Goal: Task Accomplishment & Management: Manage account settings

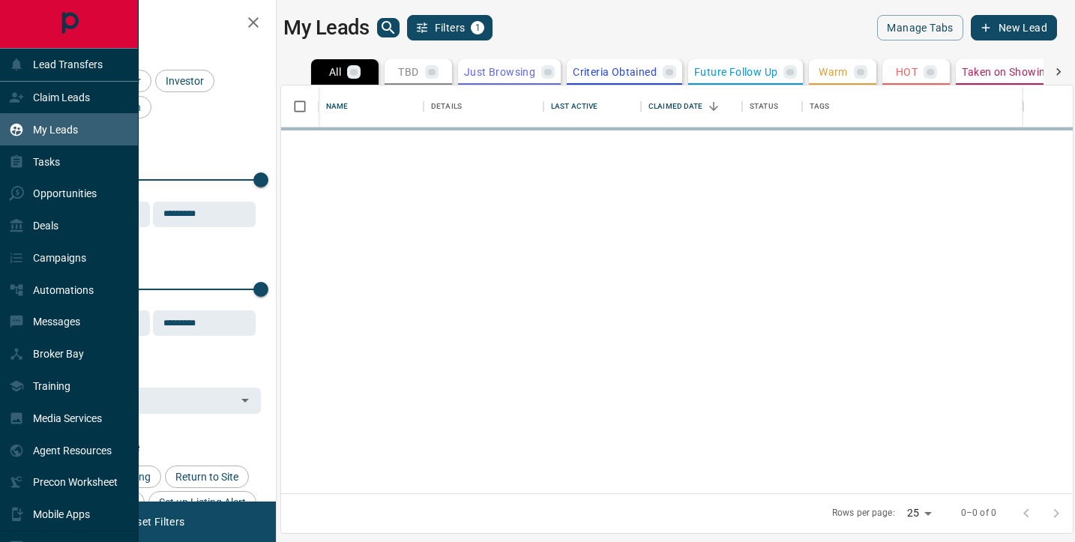
click at [16, 234] on div "Deals" at bounding box center [33, 226] width 49 height 25
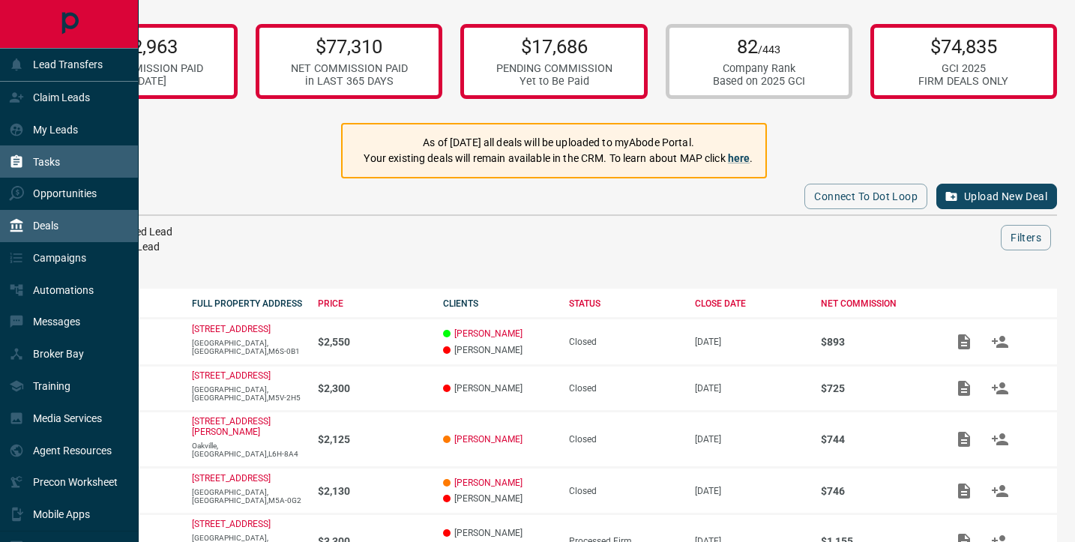
click at [44, 165] on p "Tasks" at bounding box center [46, 162] width 27 height 12
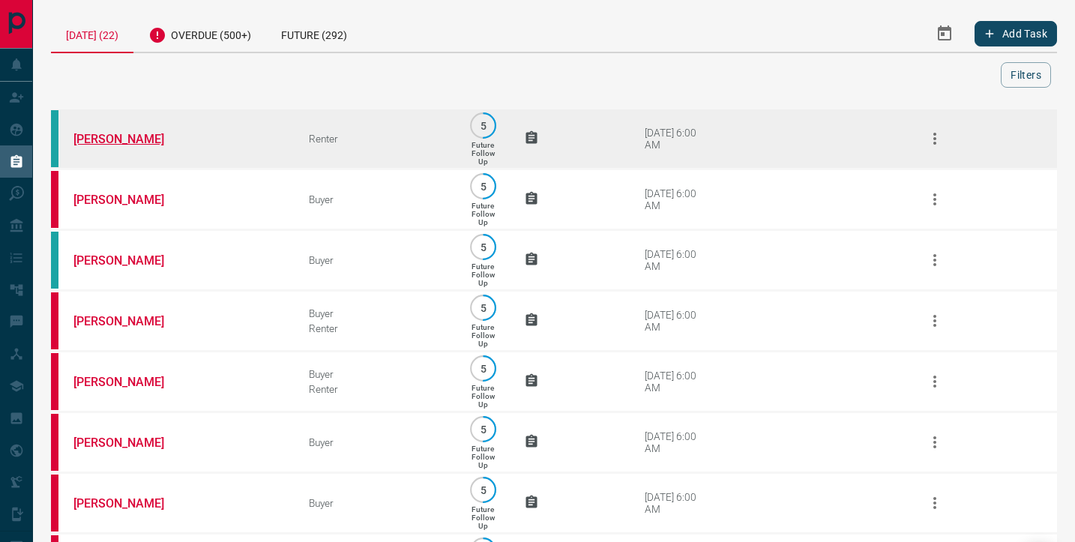
click at [107, 139] on link "[PERSON_NAME]" at bounding box center [129, 139] width 112 height 14
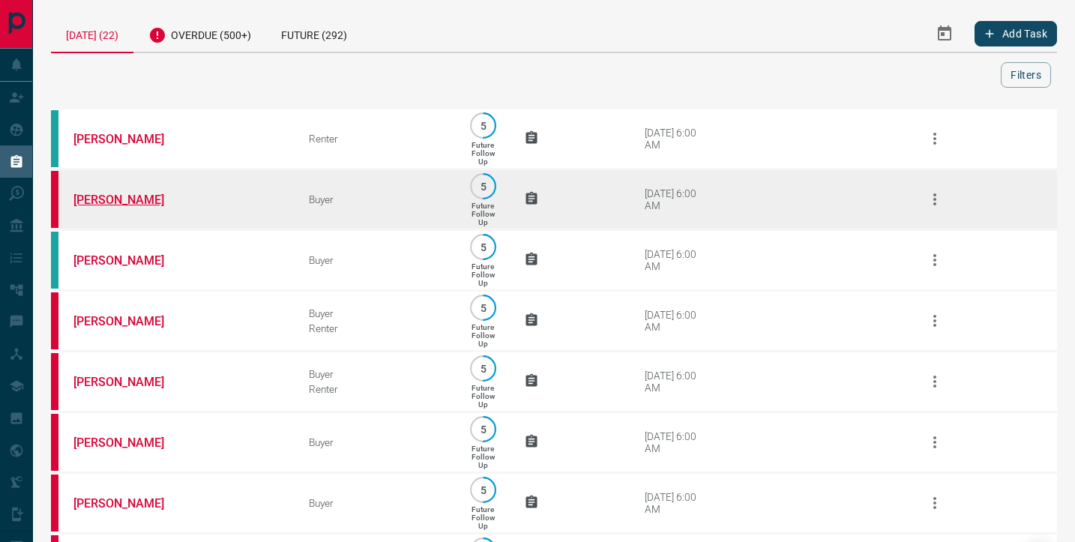
click at [94, 205] on link "[PERSON_NAME]" at bounding box center [129, 200] width 112 height 14
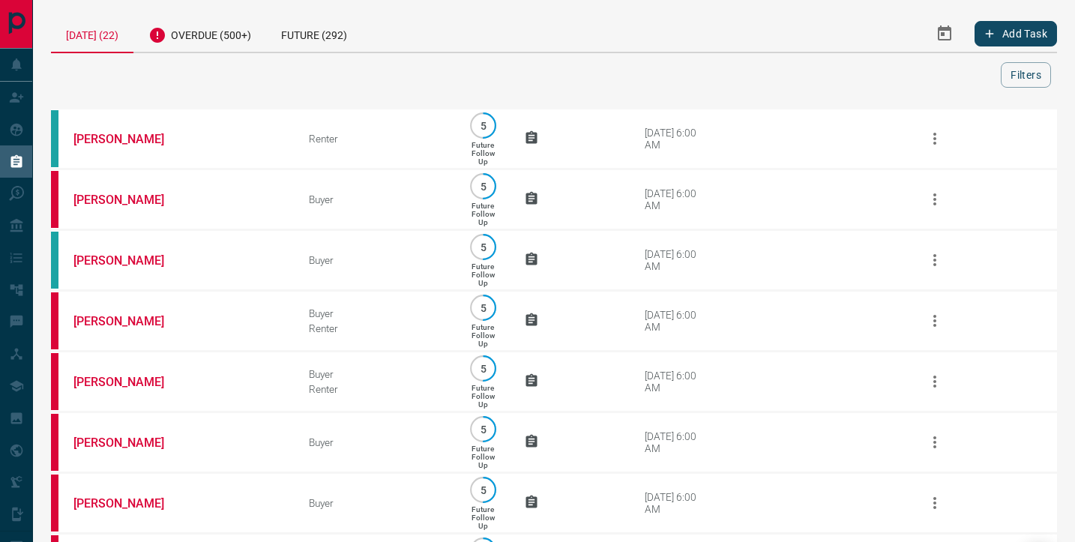
click at [938, 31] on icon "Select Date Range" at bounding box center [944, 32] width 13 height 15
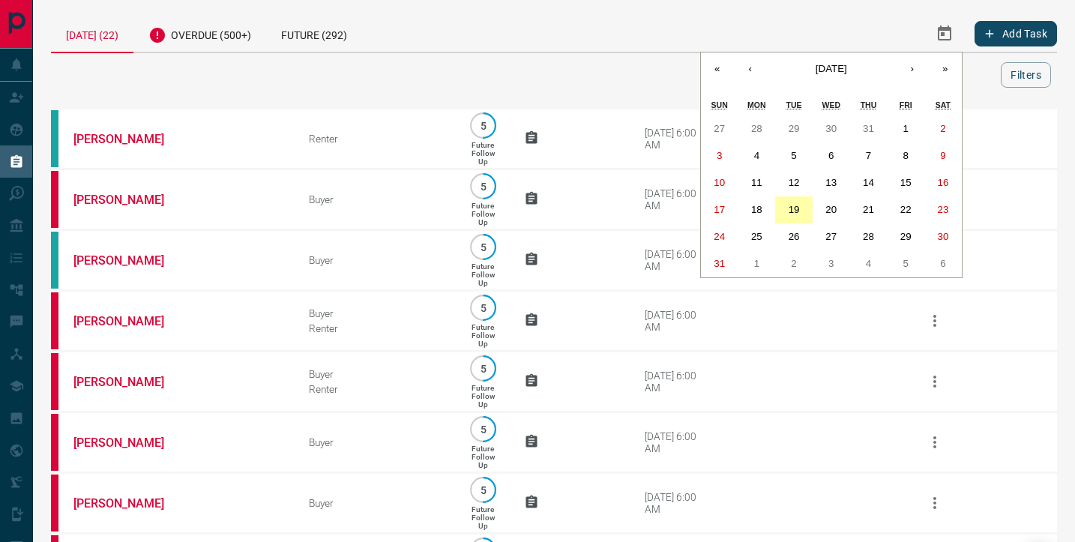
click at [790, 205] on abbr "19" at bounding box center [794, 209] width 11 height 11
